Goal: Browse casually

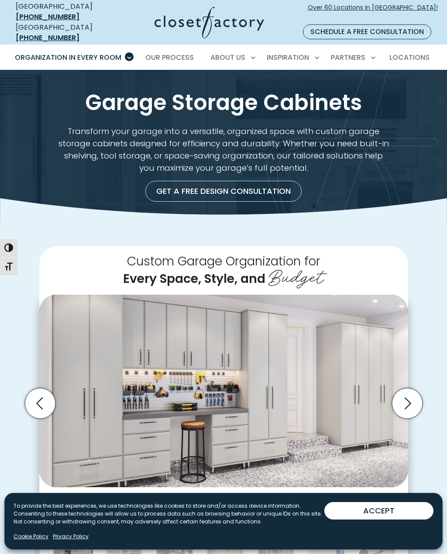
click at [412, 388] on icon "Next slide" at bounding box center [407, 403] width 31 height 31
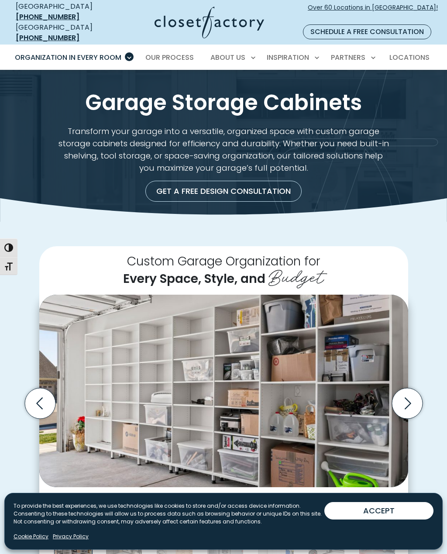
click at [415, 388] on icon "Next slide" at bounding box center [407, 403] width 31 height 31
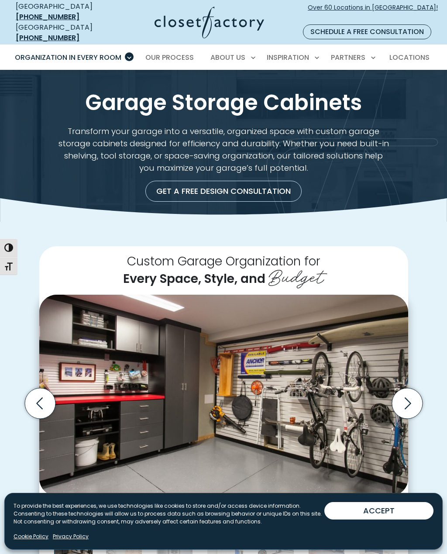
click at [413, 388] on icon "Next slide" at bounding box center [407, 403] width 31 height 31
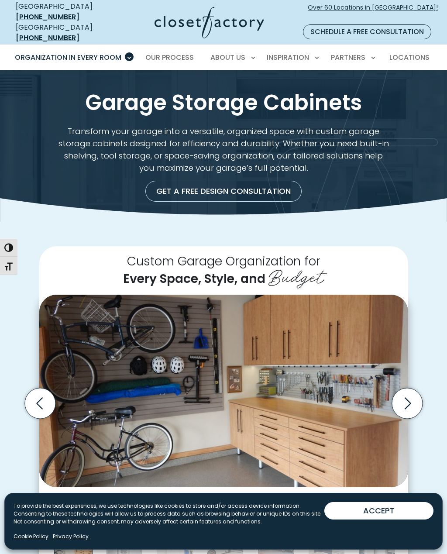
click at [407, 398] on icon "Next slide" at bounding box center [408, 404] width 7 height 12
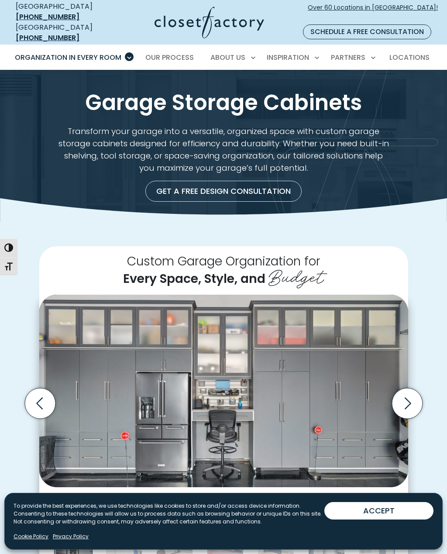
click at [406, 389] on icon "Next slide" at bounding box center [407, 403] width 31 height 31
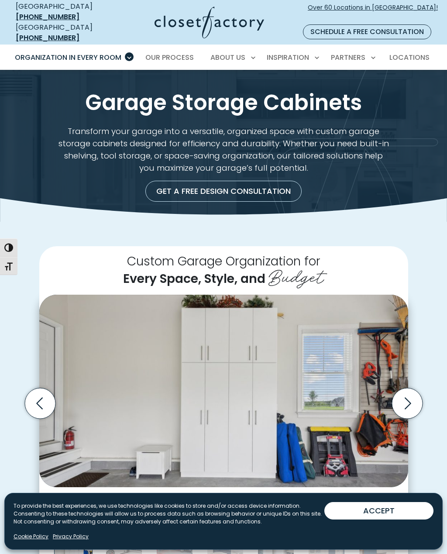
click at [412, 388] on icon "Next slide" at bounding box center [407, 403] width 31 height 31
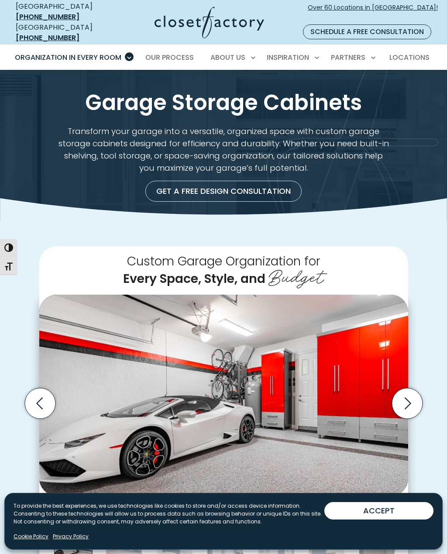
click at [412, 388] on icon "Next slide" at bounding box center [407, 403] width 31 height 31
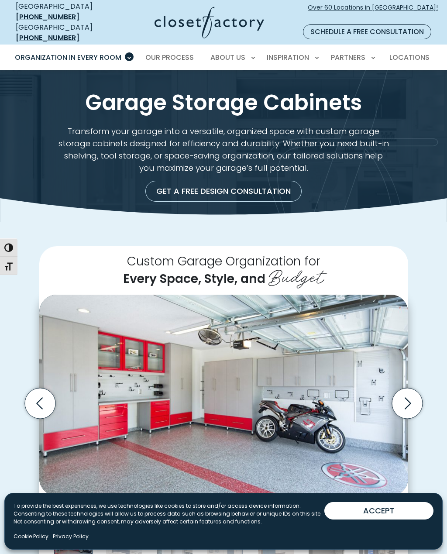
click at [411, 396] on icon "Next slide" at bounding box center [407, 403] width 31 height 31
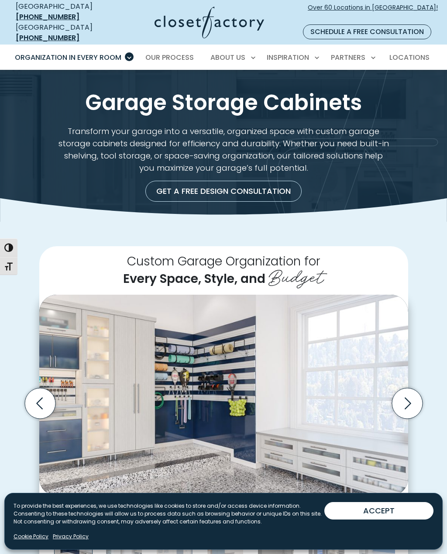
click at [411, 398] on icon "Next slide" at bounding box center [408, 404] width 7 height 12
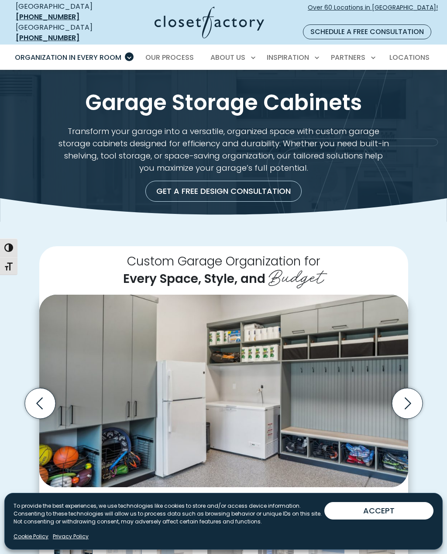
click at [411, 388] on icon "Next slide" at bounding box center [407, 403] width 31 height 31
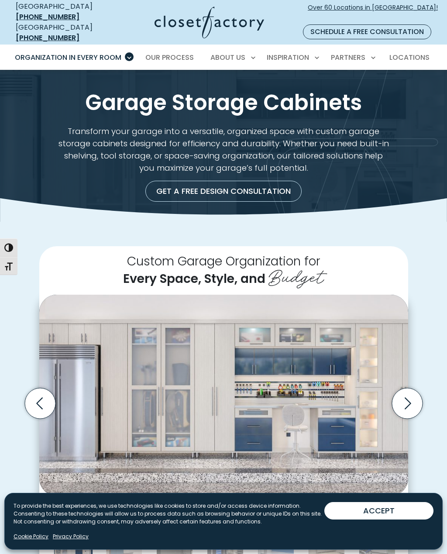
click at [406, 393] on icon "Next slide" at bounding box center [407, 403] width 31 height 31
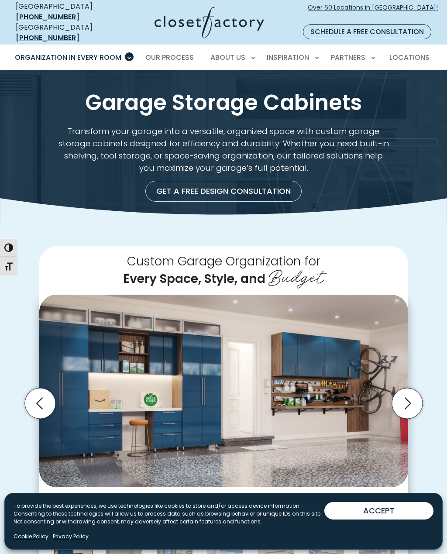
click at [412, 388] on icon "Next slide" at bounding box center [407, 403] width 31 height 31
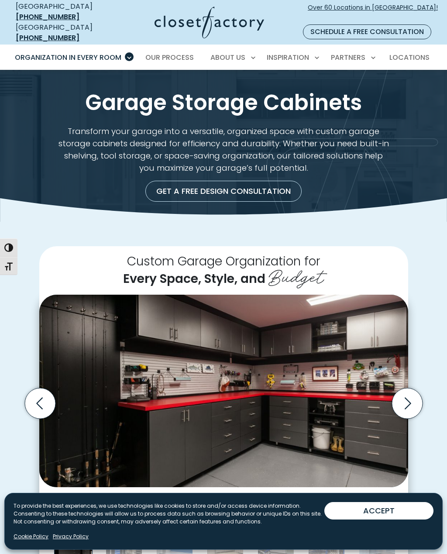
click at [412, 391] on icon "Next slide" at bounding box center [407, 403] width 31 height 31
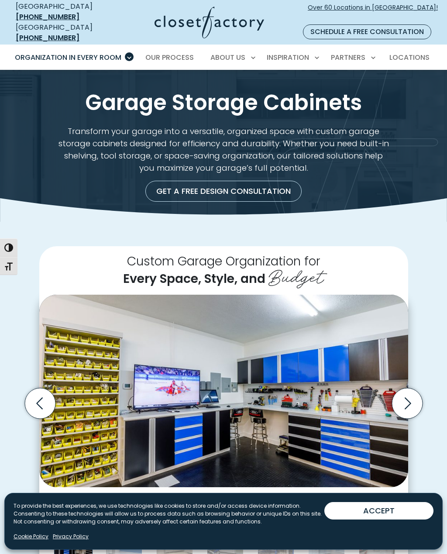
click at [420, 388] on icon "Next slide" at bounding box center [407, 403] width 31 height 31
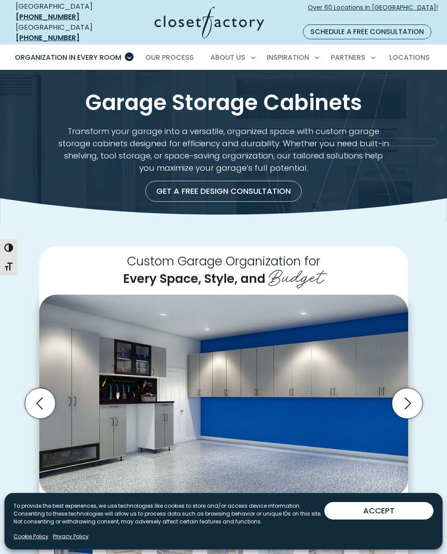
click at [415, 388] on icon "Next slide" at bounding box center [407, 403] width 31 height 31
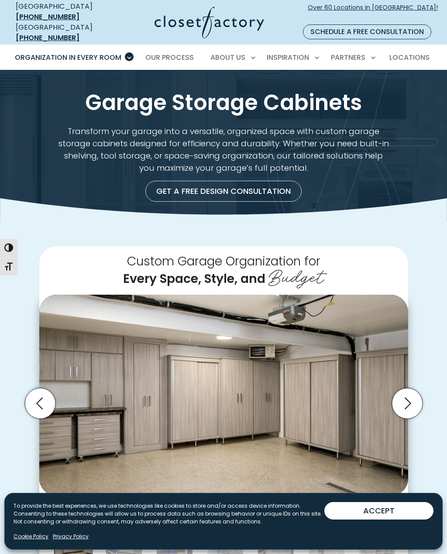
click at [414, 388] on icon "Next slide" at bounding box center [407, 403] width 31 height 31
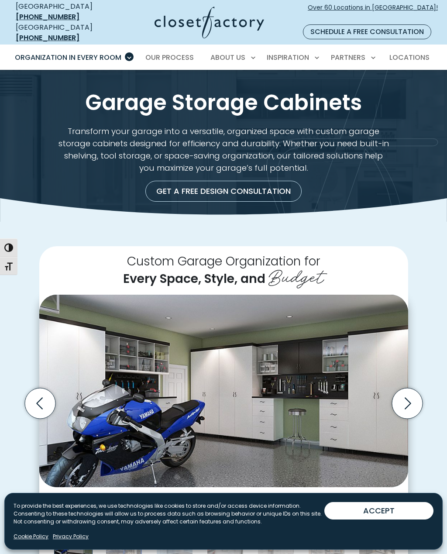
click at [408, 388] on icon "Next slide" at bounding box center [407, 403] width 31 height 31
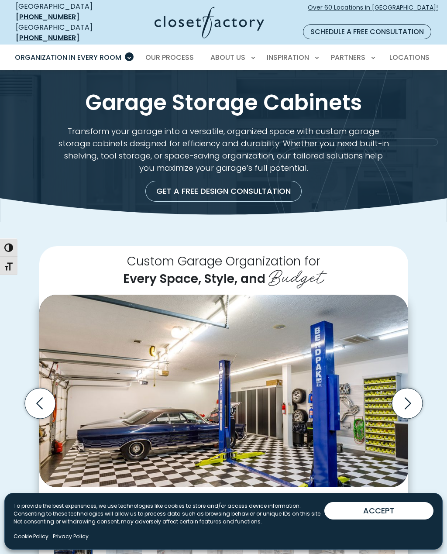
click at [411, 389] on icon "Next slide" at bounding box center [407, 403] width 31 height 31
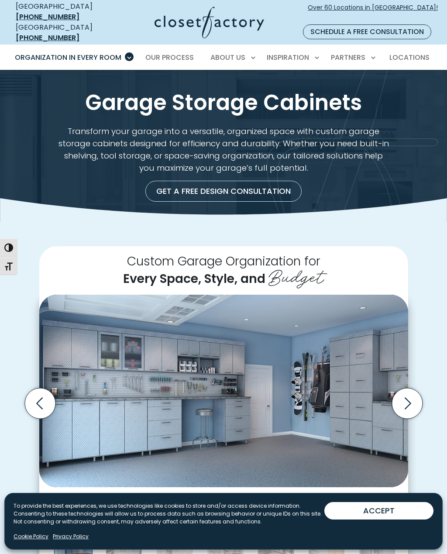
click at [409, 388] on icon "Next slide" at bounding box center [407, 403] width 31 height 31
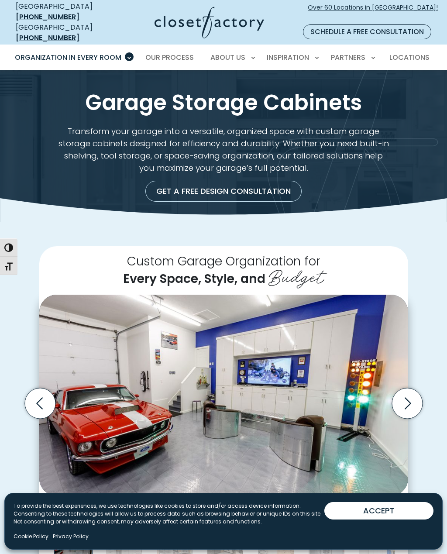
click at [410, 388] on icon "Next slide" at bounding box center [407, 403] width 31 height 31
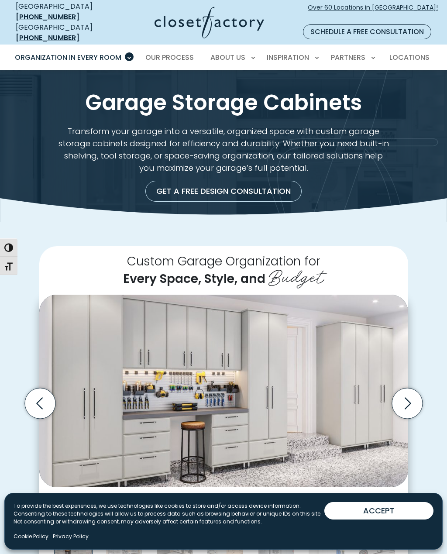
click at [410, 388] on icon "Next slide" at bounding box center [407, 403] width 31 height 31
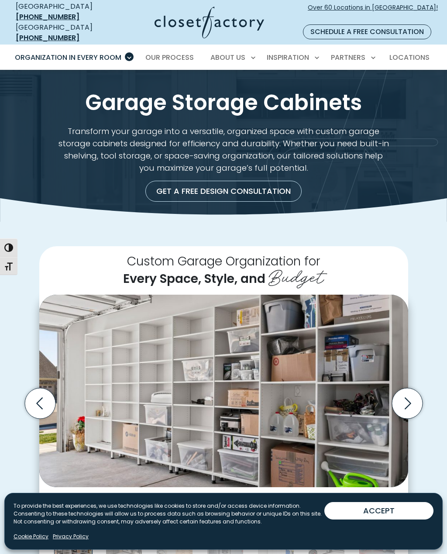
click at [413, 390] on icon "Next slide" at bounding box center [407, 403] width 31 height 31
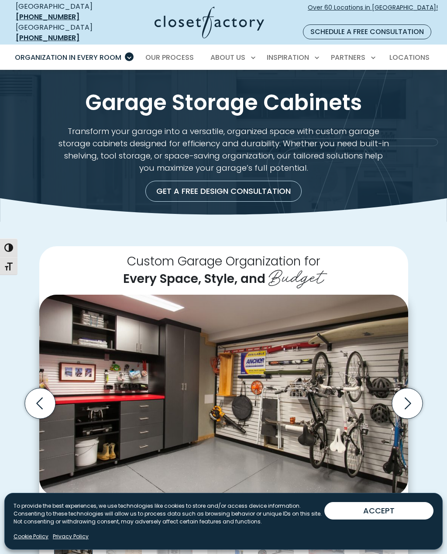
click at [415, 388] on icon "Next slide" at bounding box center [407, 403] width 31 height 31
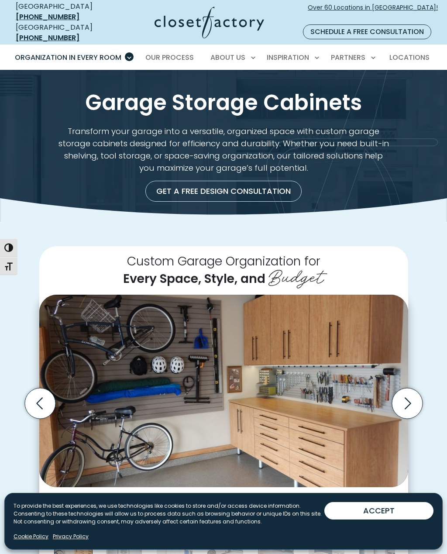
click at [411, 388] on icon "Next slide" at bounding box center [407, 403] width 31 height 31
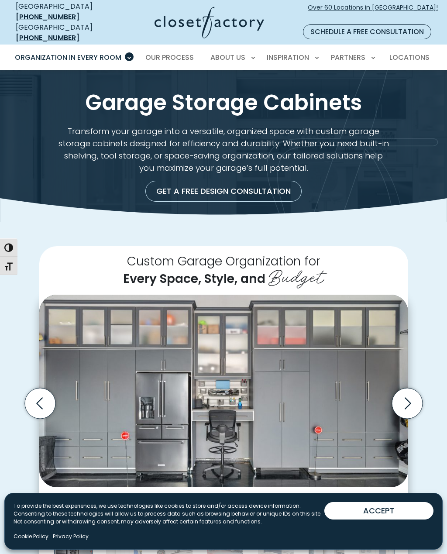
click at [386, 511] on button "ACCEPT" at bounding box center [379, 510] width 109 height 17
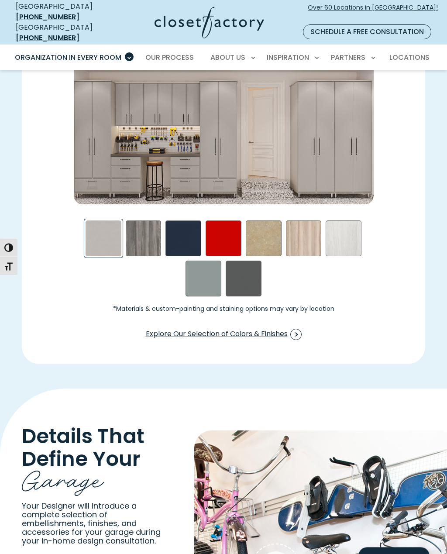
scroll to position [1117, 0]
